Goal: Task Accomplishment & Management: Manage account settings

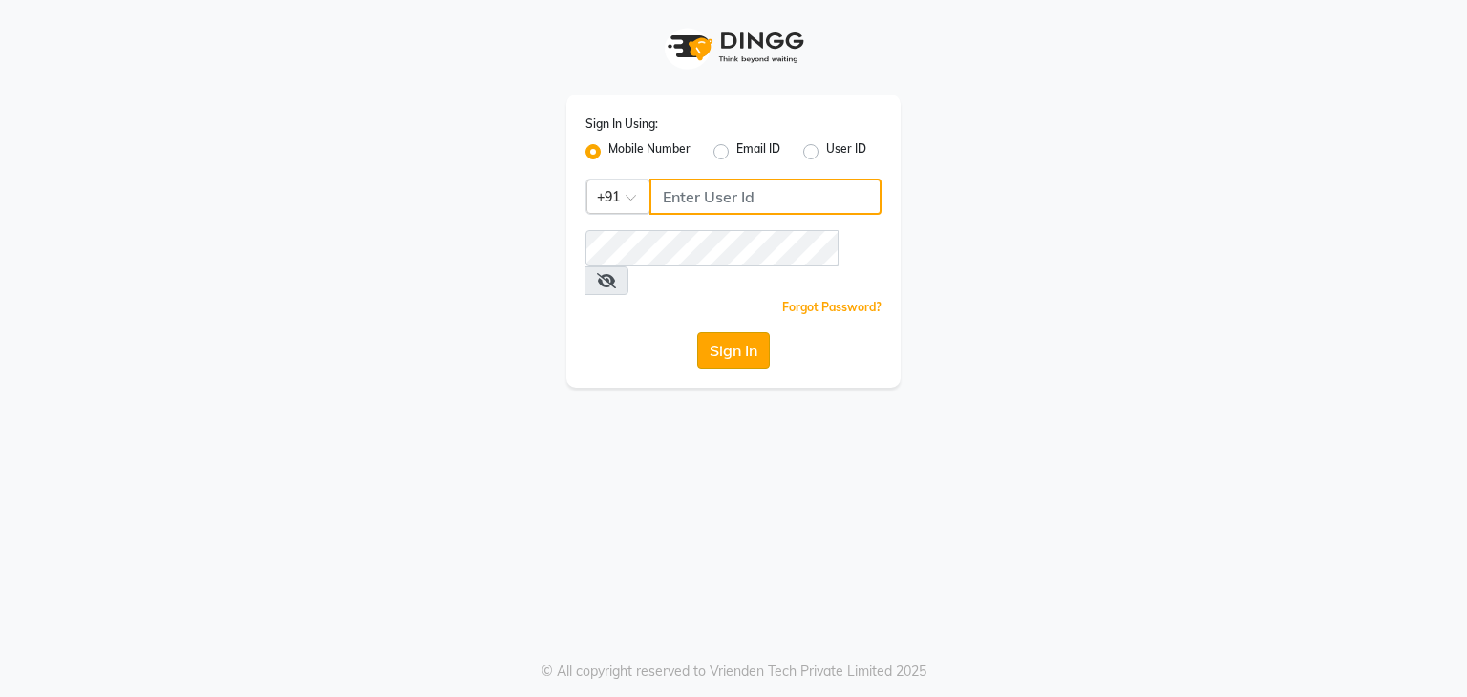
type input "9606817794"
click at [766, 332] on button "Sign In" at bounding box center [733, 350] width 73 height 36
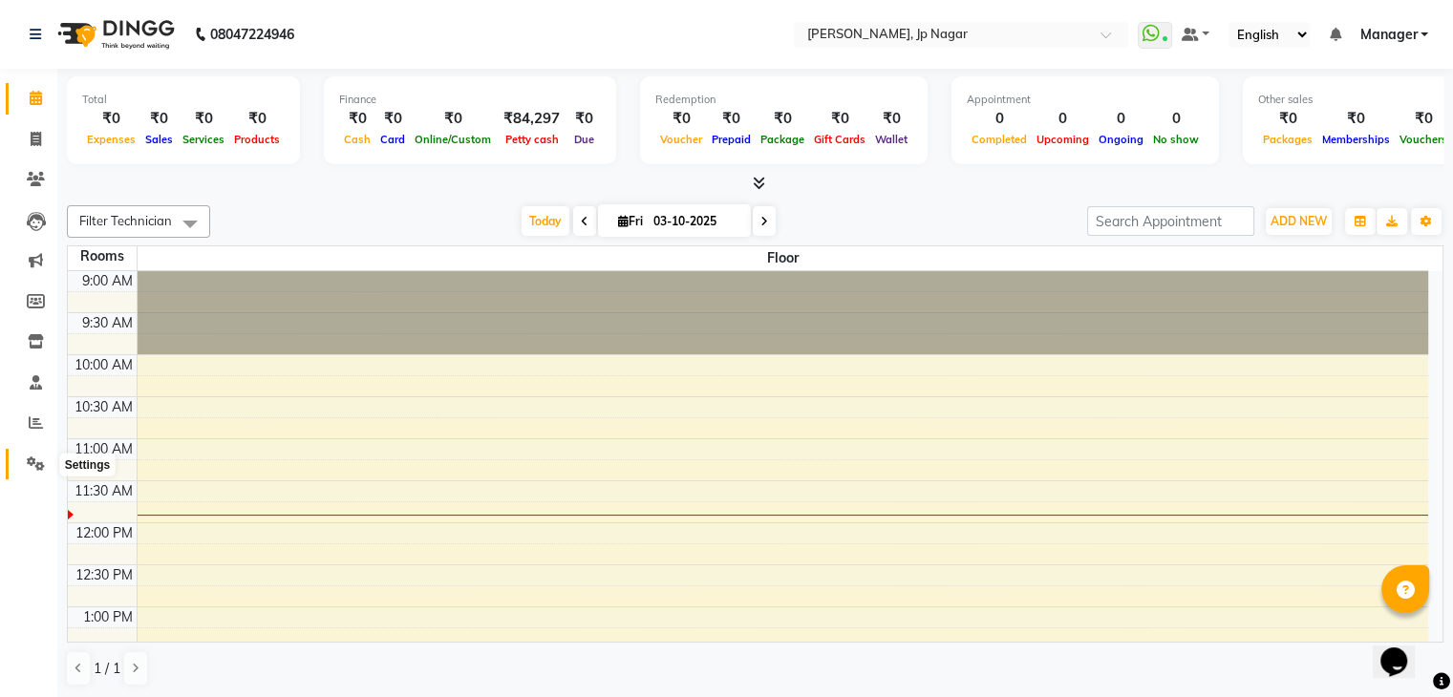
click at [31, 461] on icon at bounding box center [36, 463] width 18 height 14
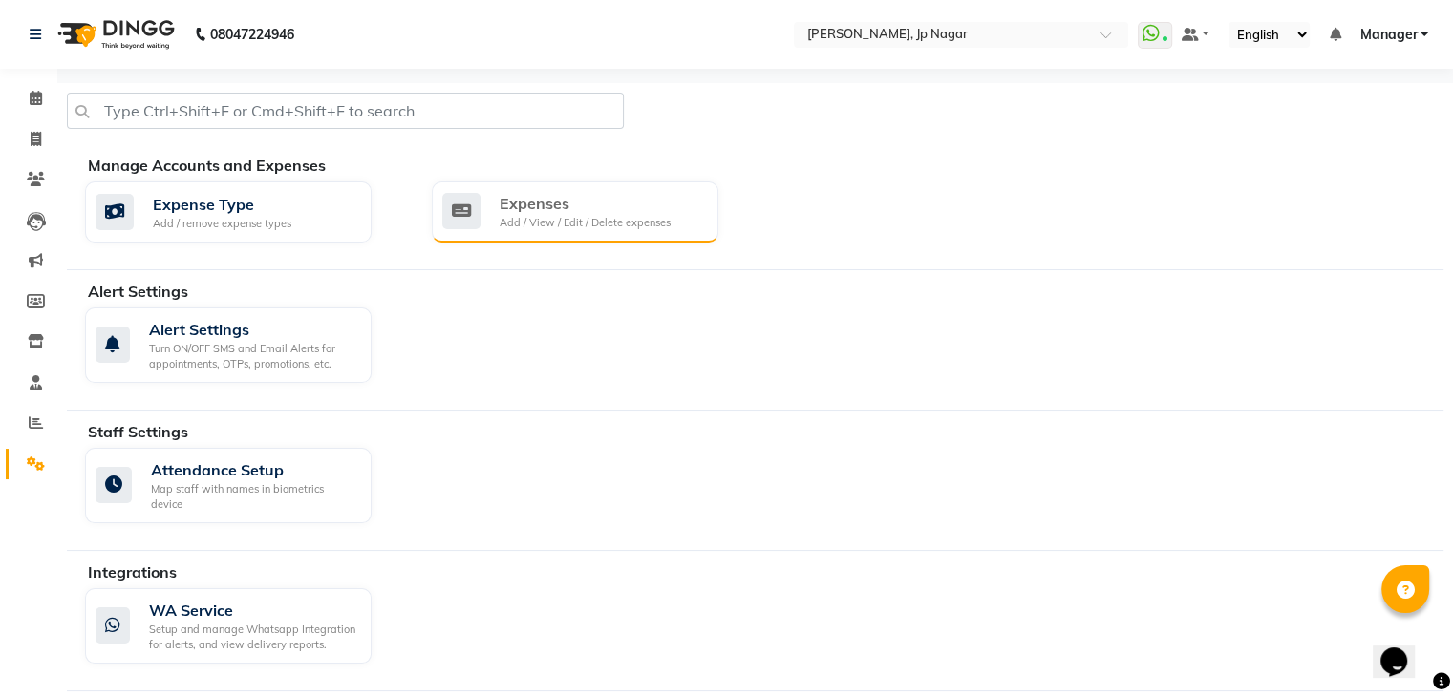
click at [644, 204] on div "Expenses" at bounding box center [584, 203] width 171 height 23
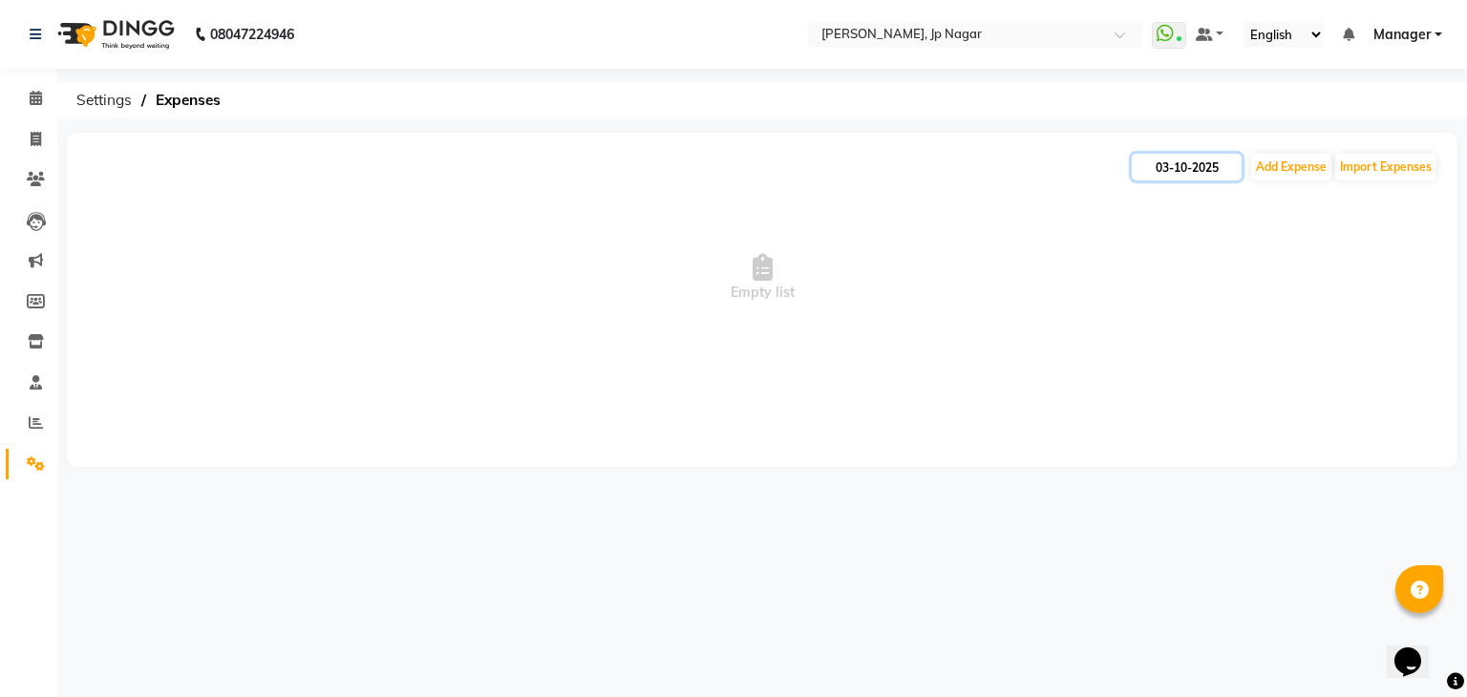
click at [1212, 165] on input "03-10-2025" at bounding box center [1187, 167] width 110 height 27
select select "10"
select select "2025"
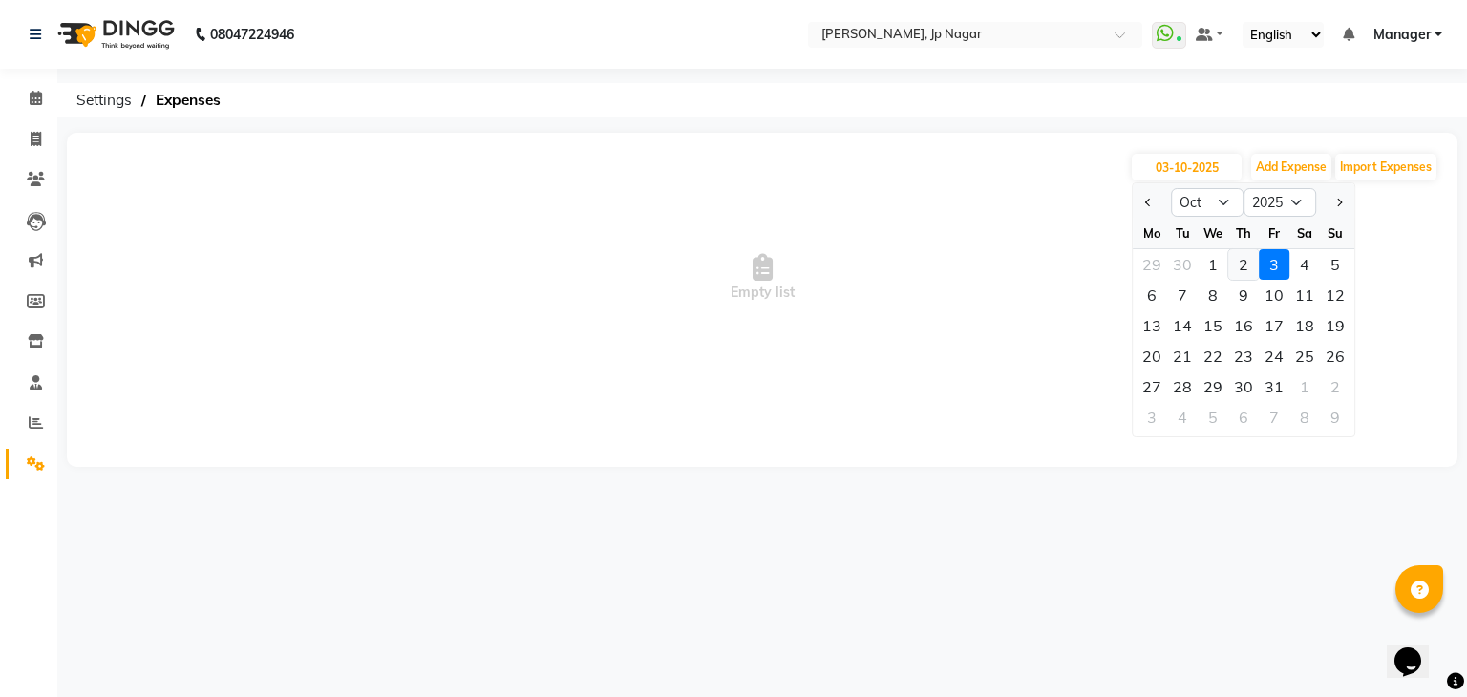
click at [1237, 256] on div "2" at bounding box center [1243, 264] width 31 height 31
type input "02-10-2025"
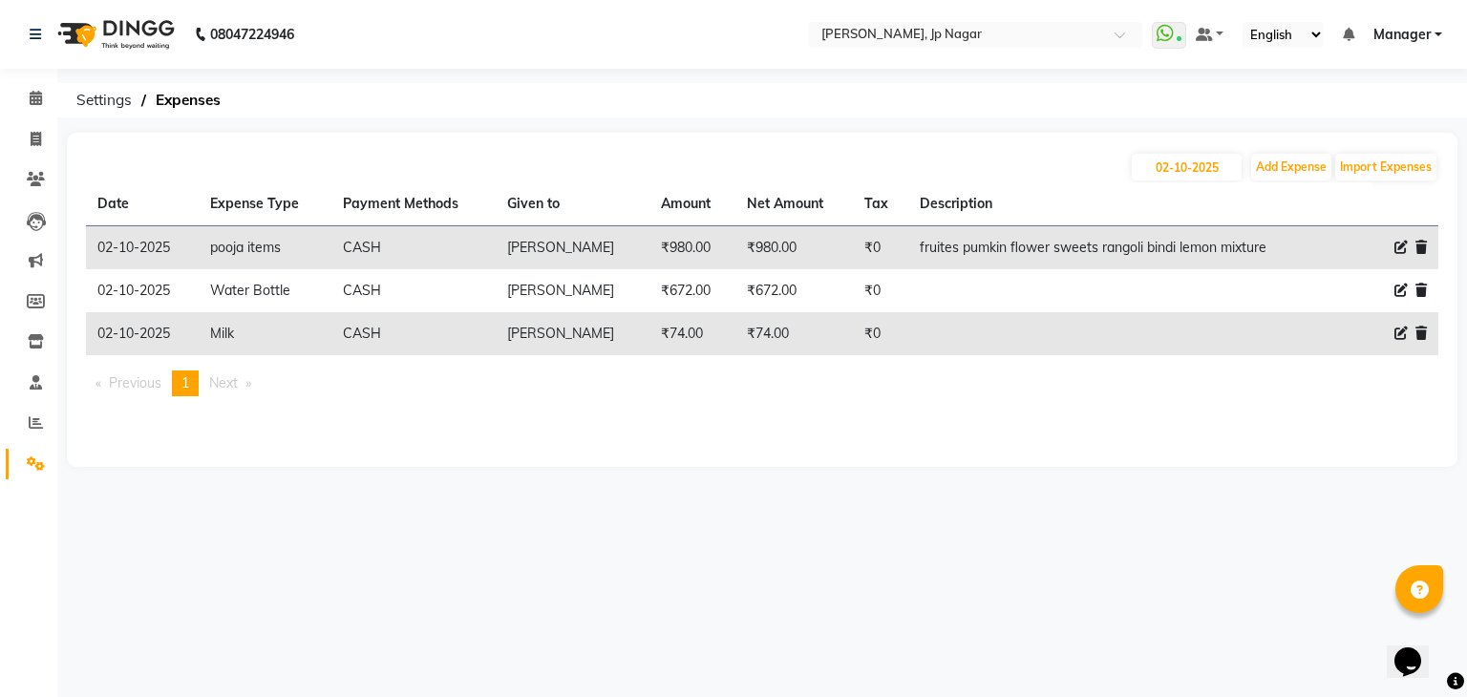
click at [1257, 383] on ul "Previous page 1 / 1 You're on page 1 Next page" at bounding box center [762, 384] width 1352 height 26
click at [25, 91] on span at bounding box center [35, 99] width 33 height 22
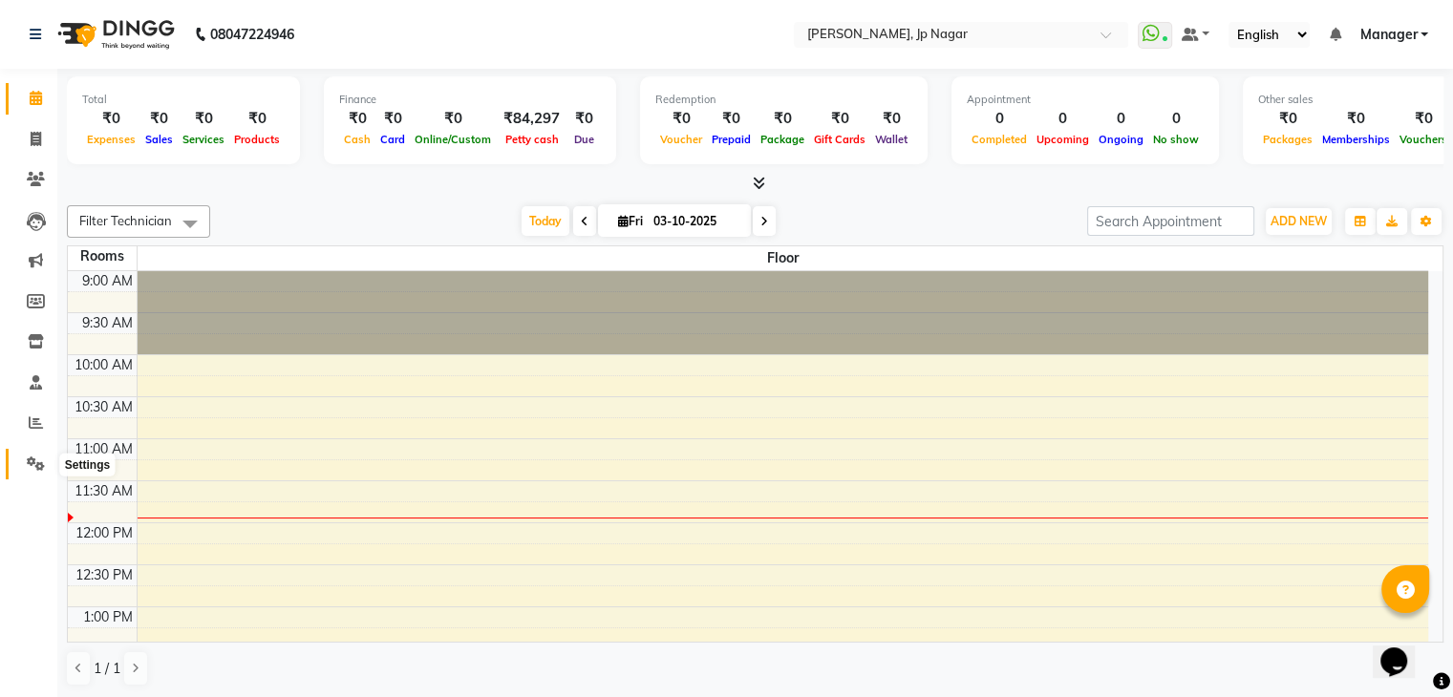
click at [34, 474] on span at bounding box center [35, 465] width 33 height 22
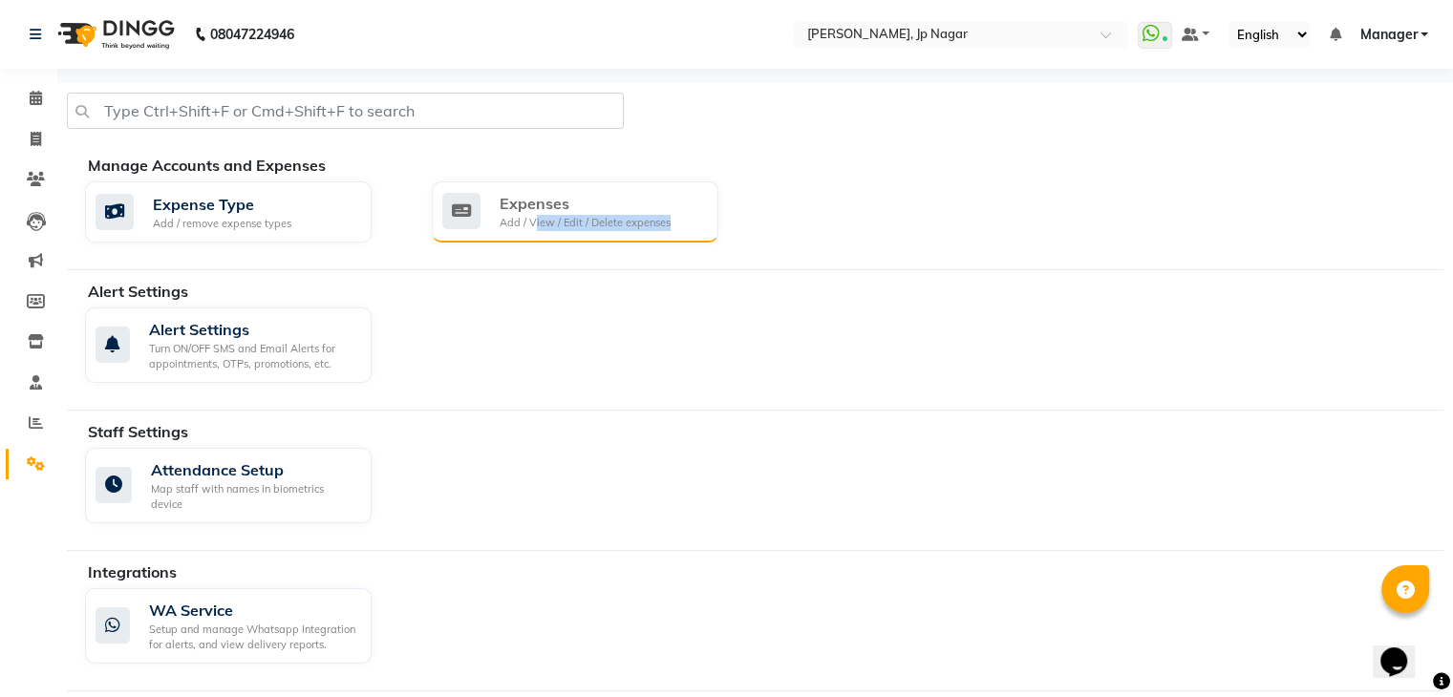
drag, startPoint x: 511, startPoint y: 265, endPoint x: 539, endPoint y: 231, distance: 43.4
click at [539, 231] on div "Manage Accounts and Expenses Expense Type Add / remove expense types Expenses A…" at bounding box center [755, 212] width 1376 height 117
click at [539, 231] on div "Expenses Add / View / Edit / Delete expenses" at bounding box center [575, 211] width 286 height 61
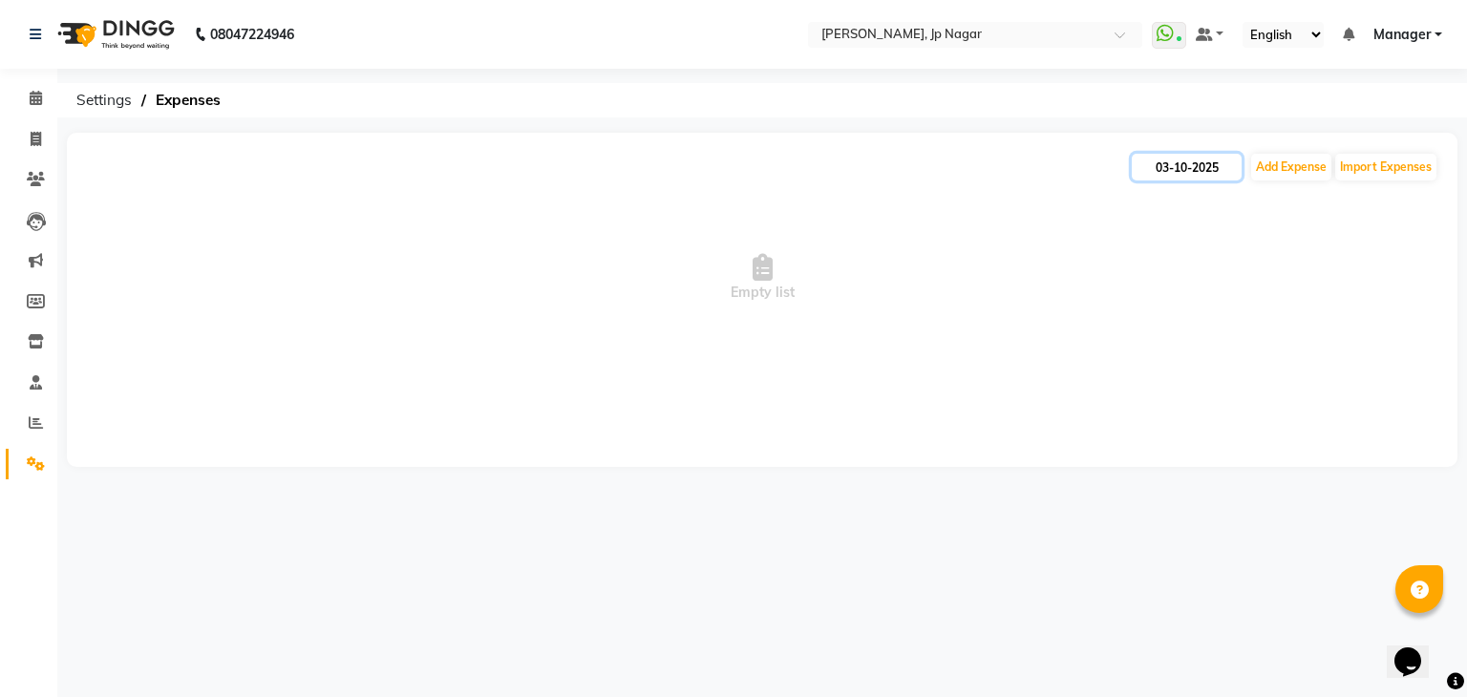
click at [1199, 167] on input "03-10-2025" at bounding box center [1187, 167] width 110 height 27
select select "10"
select select "2025"
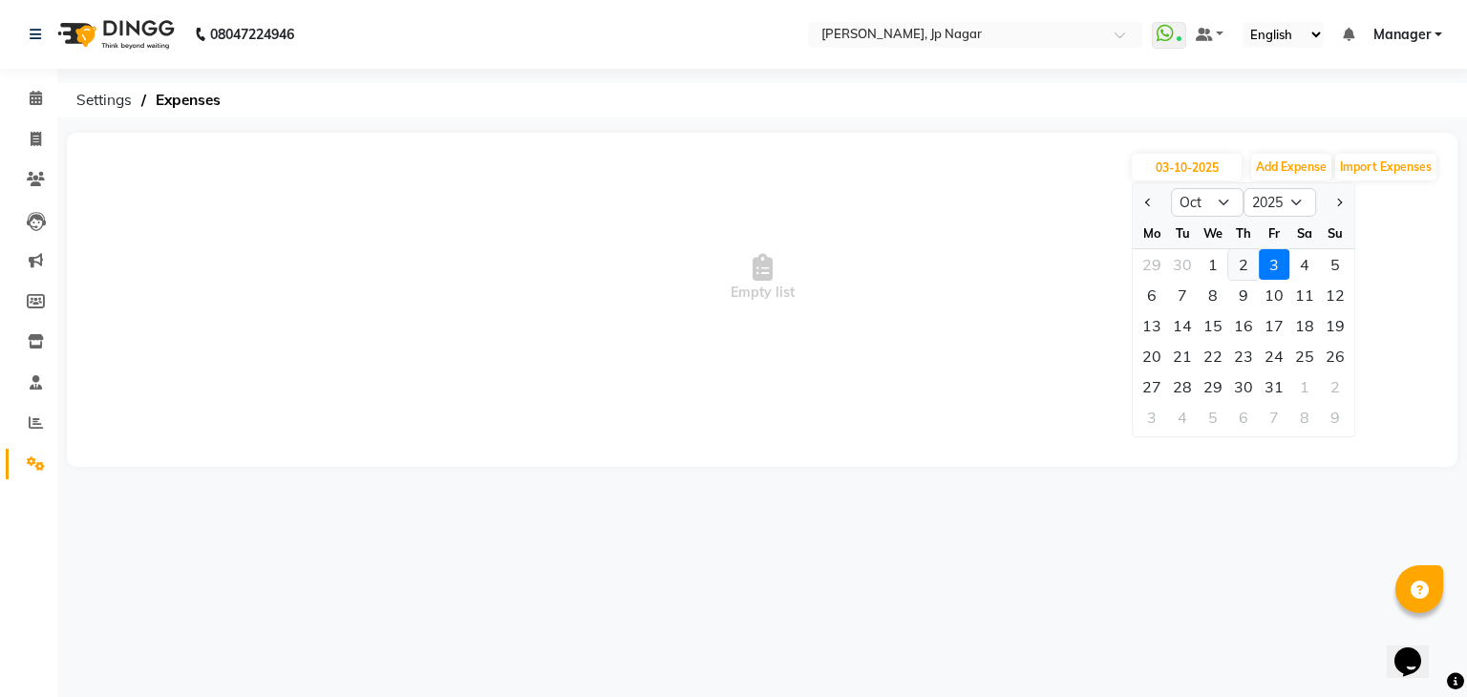
click at [1241, 264] on div "2" at bounding box center [1243, 264] width 31 height 31
type input "02-10-2025"
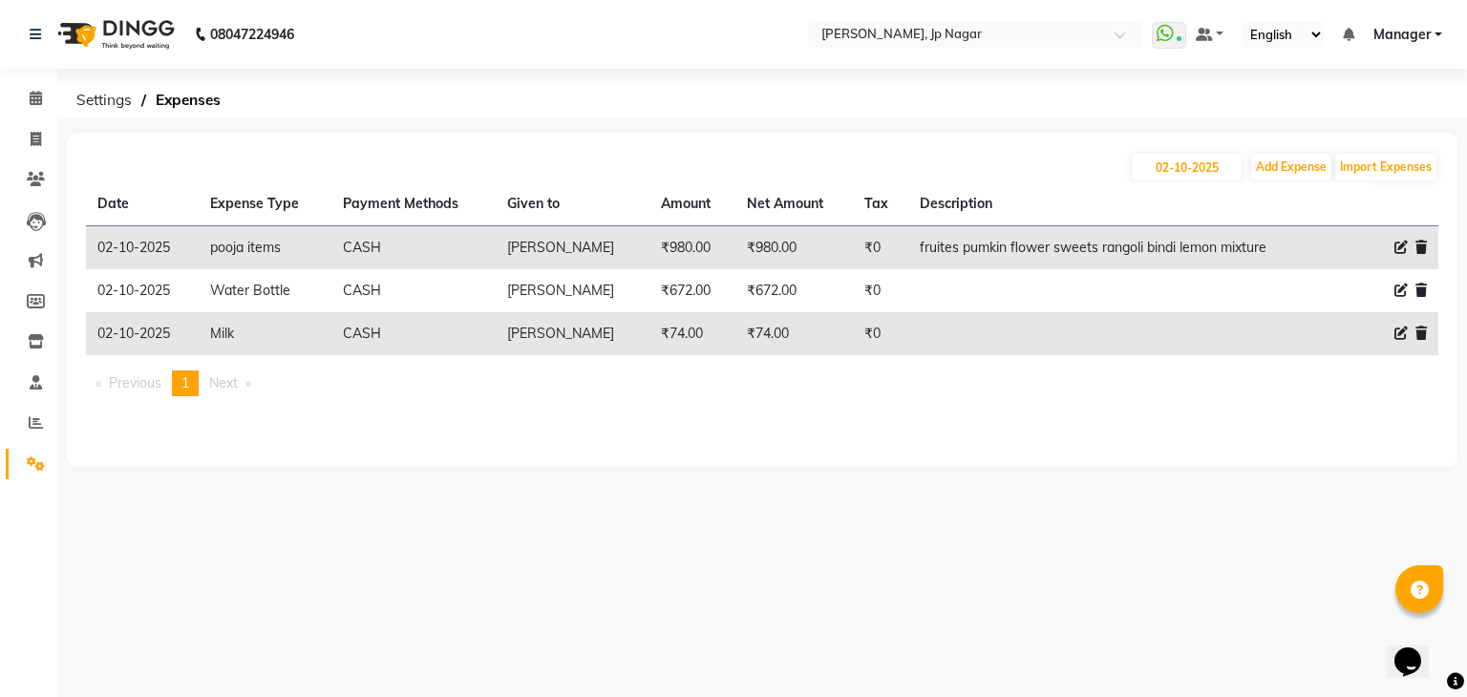
click at [1156, 435] on div "[DATE] Add Expense Import Expenses Date Expense Type Payment Methods Given to A…" at bounding box center [762, 300] width 1390 height 334
click at [34, 89] on span at bounding box center [35, 99] width 33 height 22
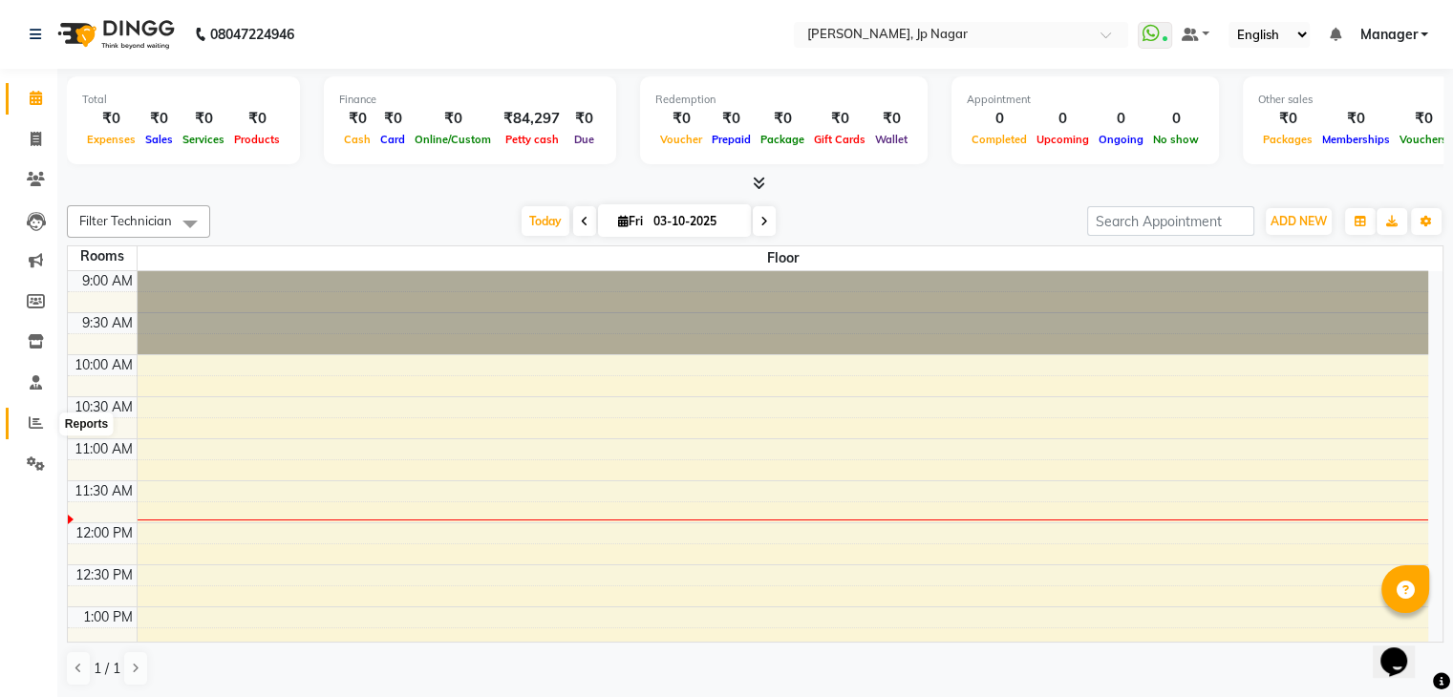
click at [40, 419] on icon at bounding box center [36, 422] width 14 height 14
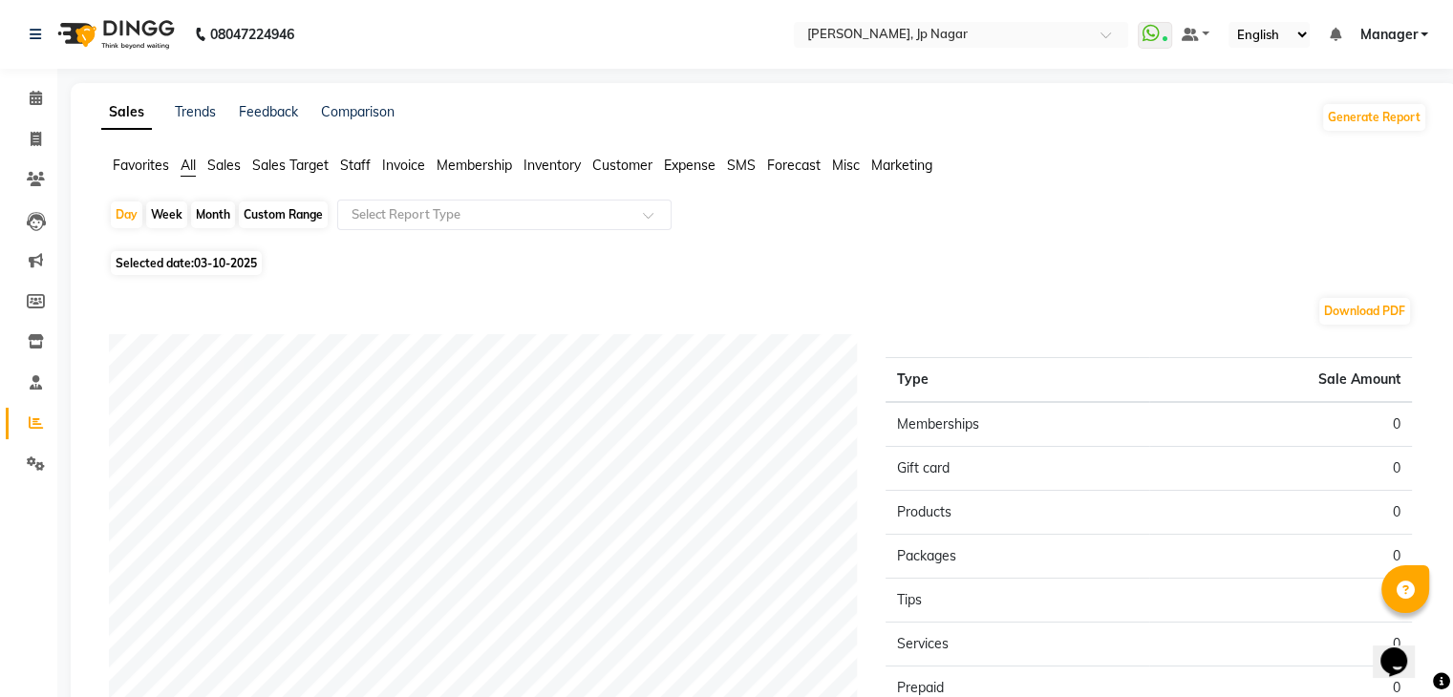
click at [700, 161] on span "Expense" at bounding box center [690, 165] width 52 height 17
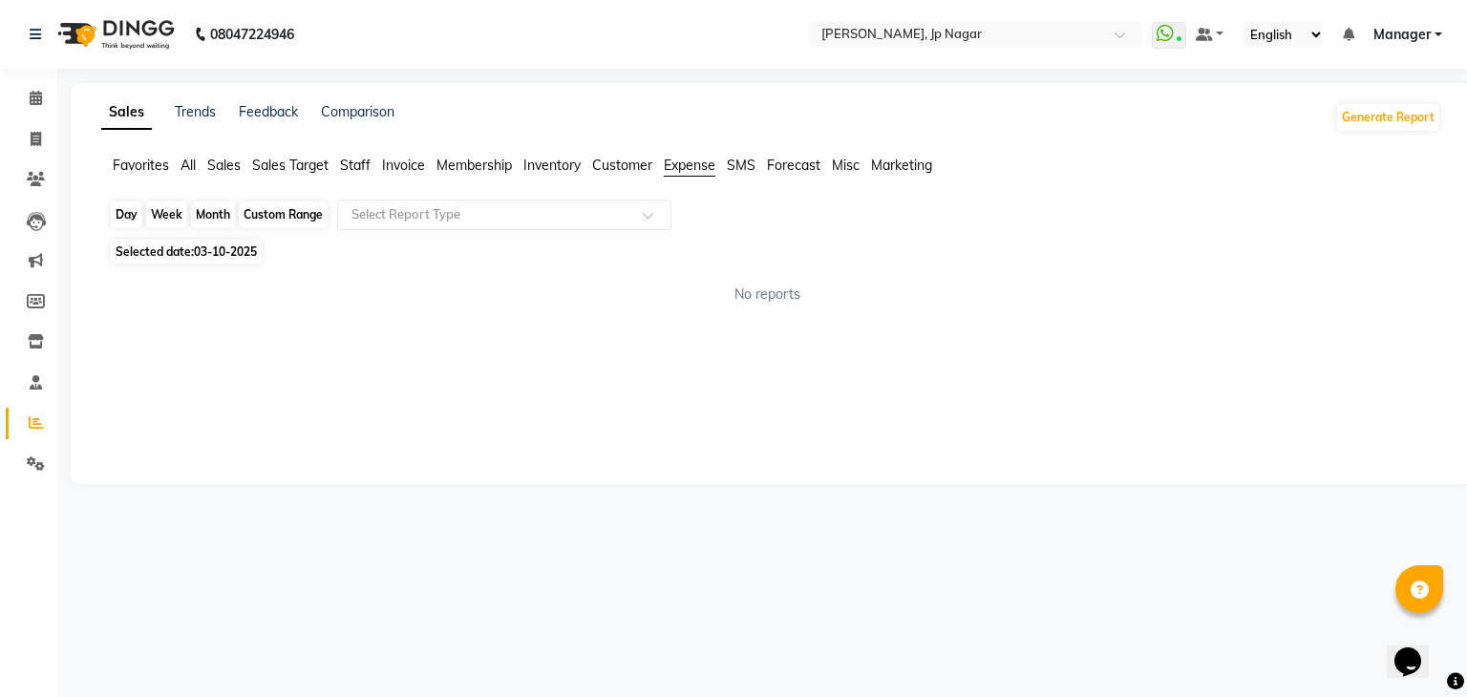
click at [130, 221] on div "Day" at bounding box center [127, 214] width 32 height 27
select select "10"
select select "2025"
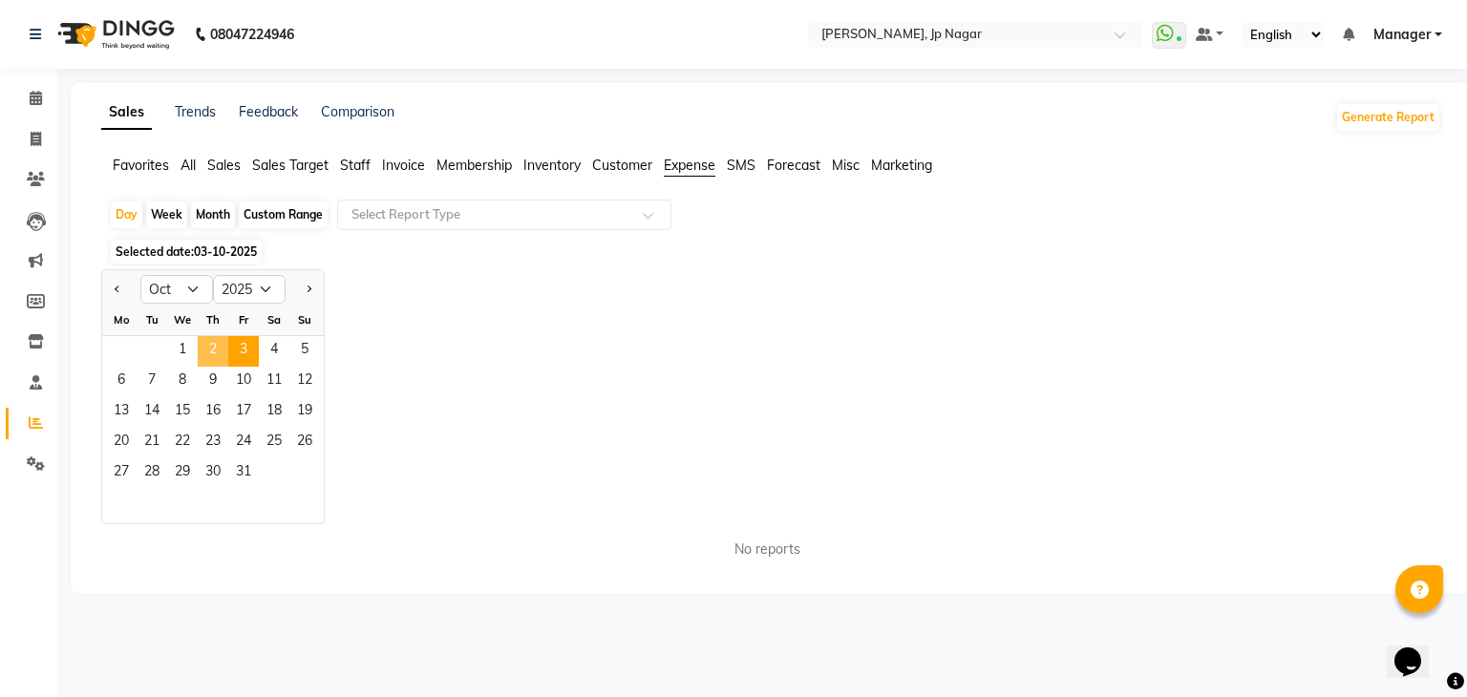
click at [209, 340] on span "2" at bounding box center [213, 351] width 31 height 31
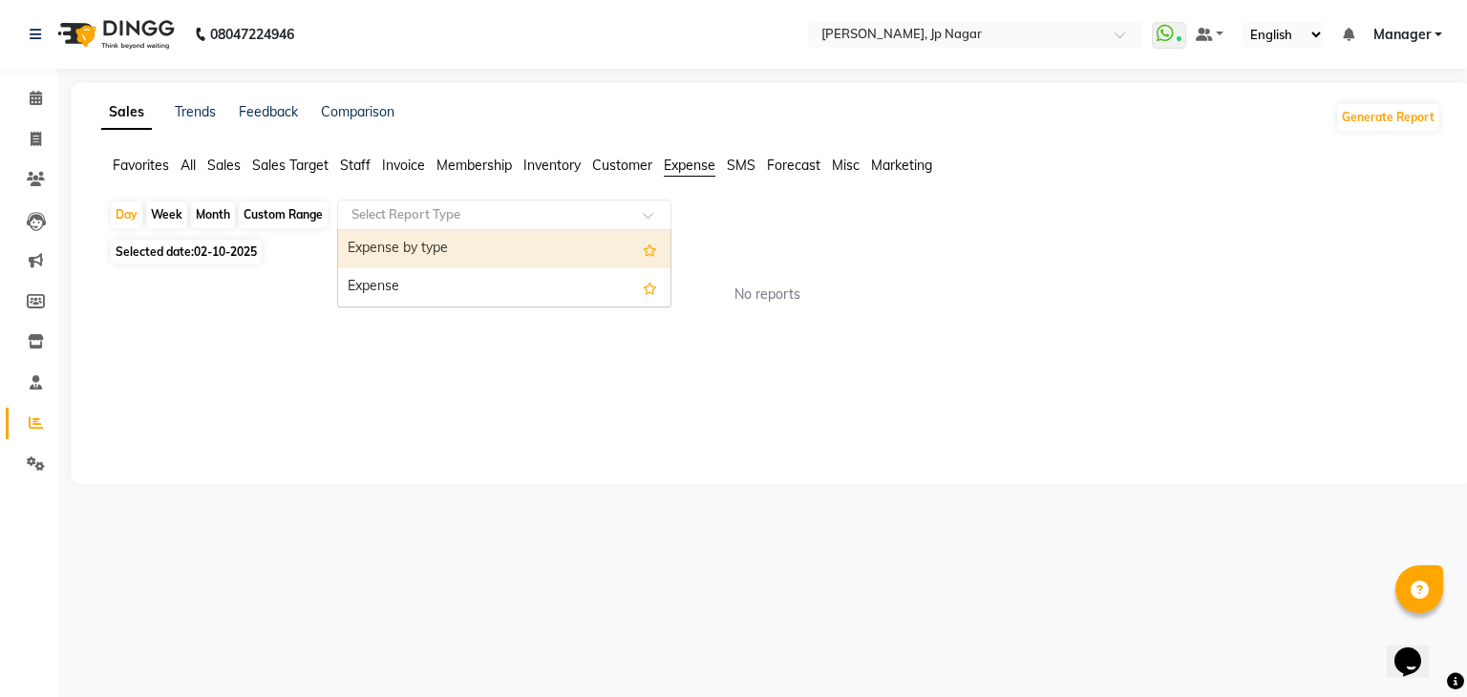
click at [456, 219] on input "text" at bounding box center [485, 214] width 275 height 19
click at [455, 261] on div "Expense by type" at bounding box center [504, 249] width 332 height 38
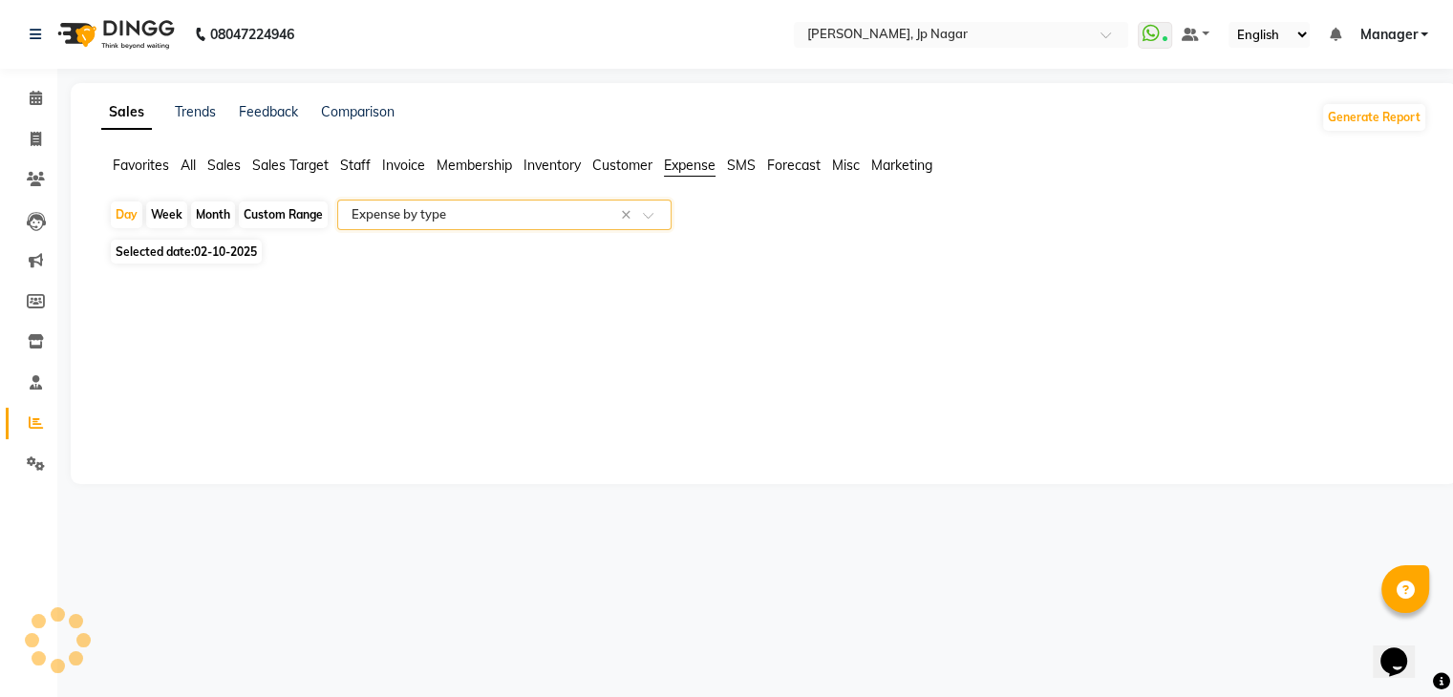
select select "full_report"
select select "pdf"
click at [43, 101] on span at bounding box center [35, 99] width 33 height 22
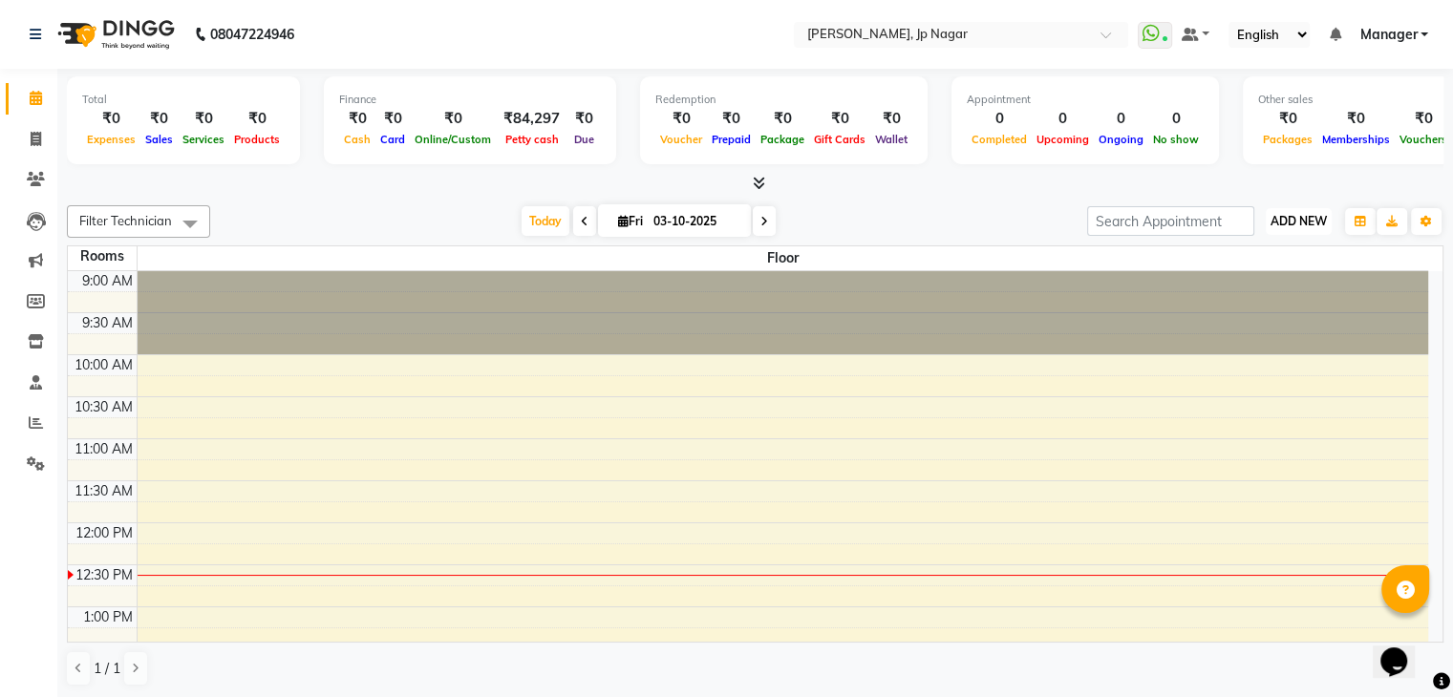
click at [1300, 219] on span "ADD NEW" at bounding box center [1298, 221] width 56 height 14
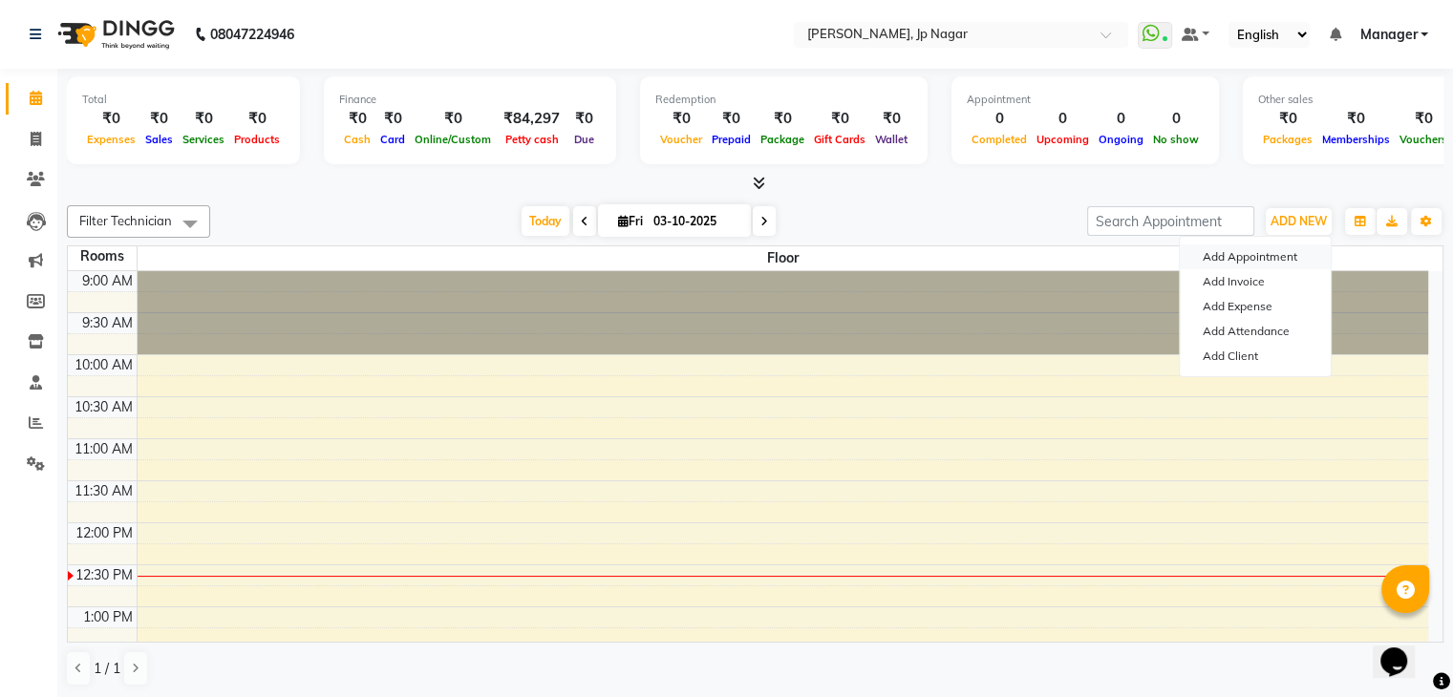
click at [1267, 255] on button "Add Appointment" at bounding box center [1254, 256] width 151 height 25
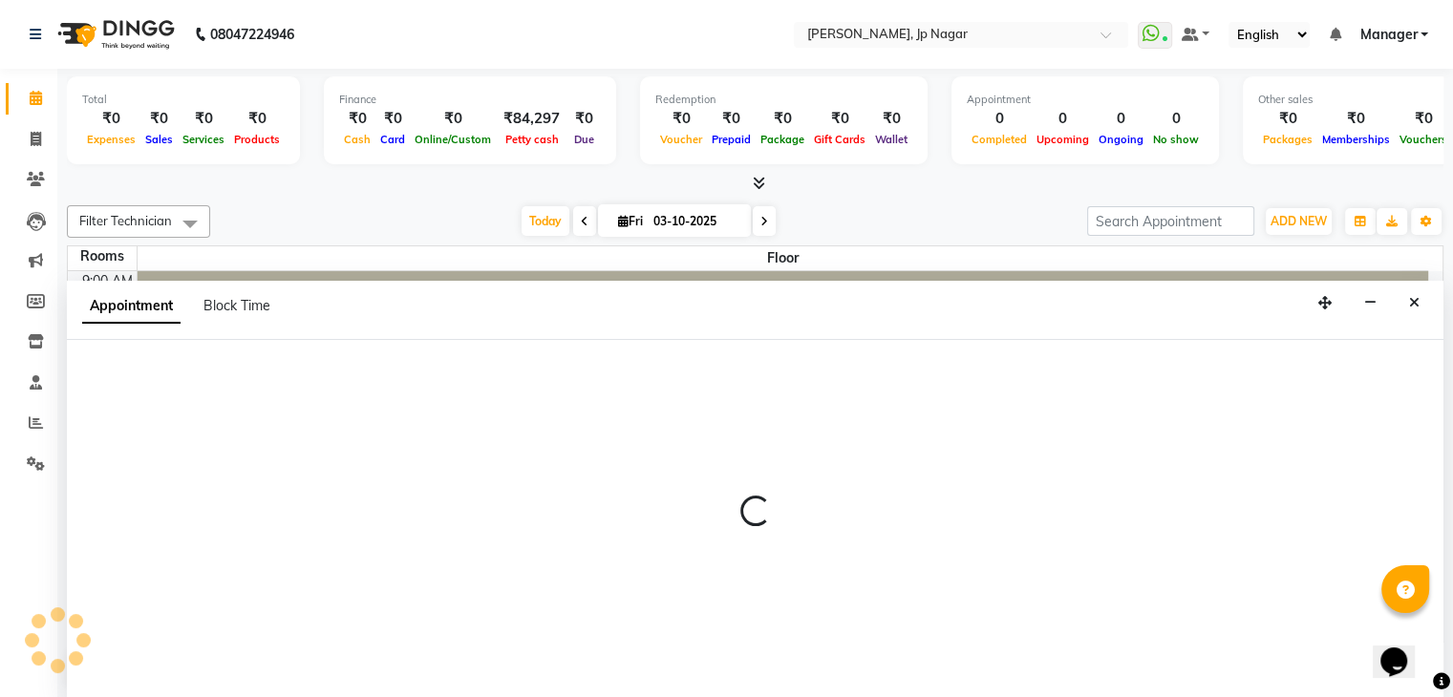
scroll to position [1, 0]
select select "600"
select select "tentative"
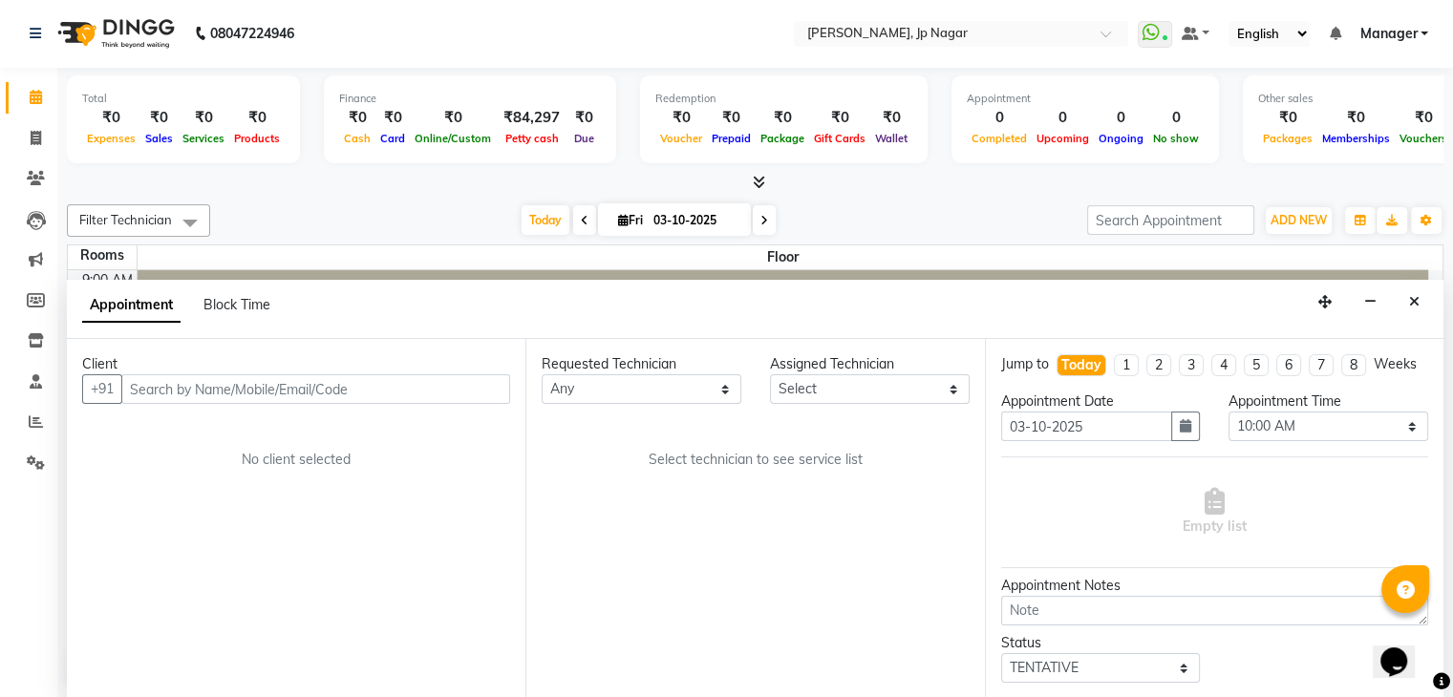
click at [279, 525] on div "Client +91 No client selected" at bounding box center [296, 518] width 458 height 359
click at [1420, 307] on button "Close" at bounding box center [1414, 302] width 28 height 30
